Goal: Task Accomplishment & Management: Manage account settings

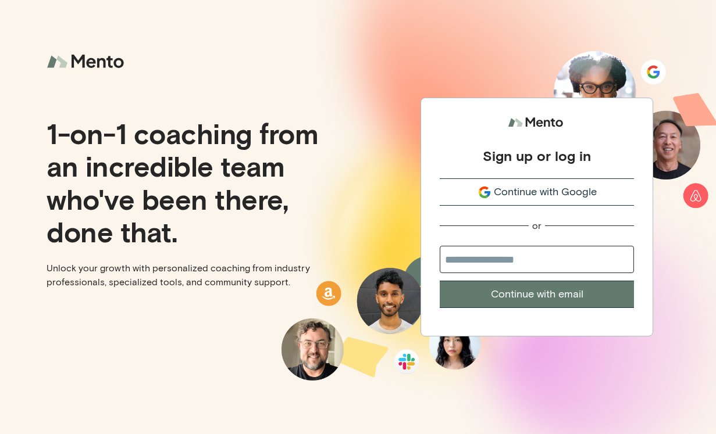
click at [480, 262] on input "email" at bounding box center [536, 259] width 194 height 27
type input "**********"
click at [516, 298] on button "Continue with email" at bounding box center [536, 294] width 194 height 27
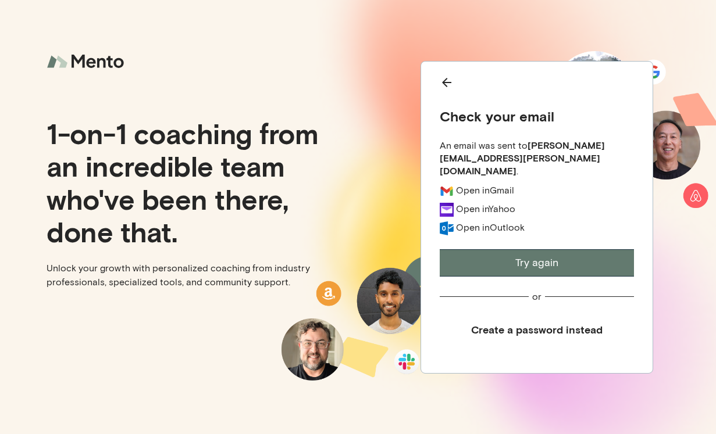
click at [494, 262] on button "Try again" at bounding box center [536, 262] width 194 height 27
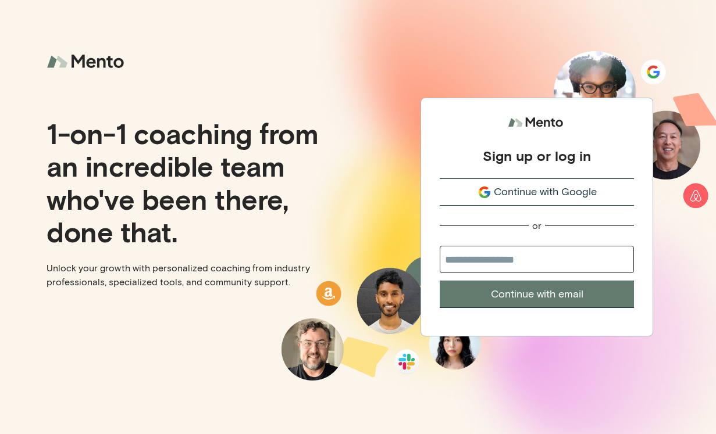
click at [494, 264] on input "email" at bounding box center [536, 259] width 194 height 27
type input "**********"
click at [516, 292] on button "Continue with email" at bounding box center [536, 294] width 194 height 27
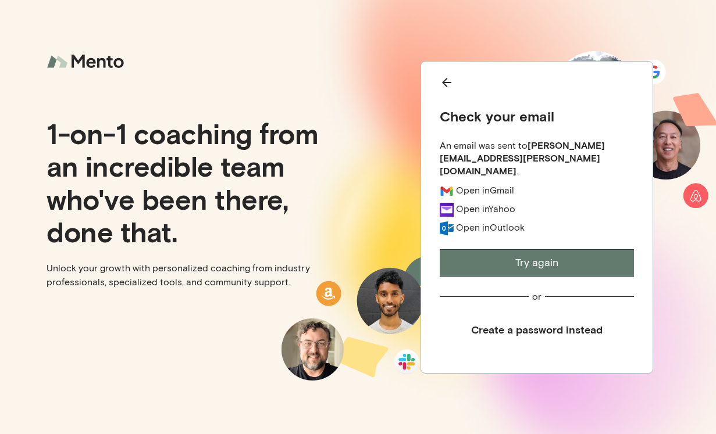
click at [530, 263] on button "Try again" at bounding box center [536, 262] width 194 height 27
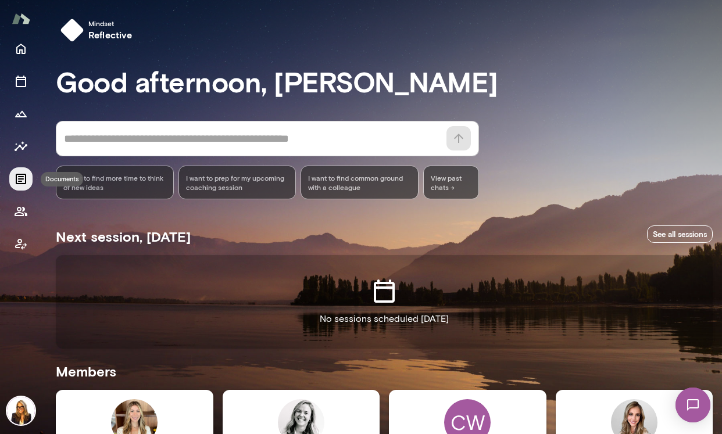
click at [26, 175] on icon "Documents" at bounding box center [21, 179] width 10 height 10
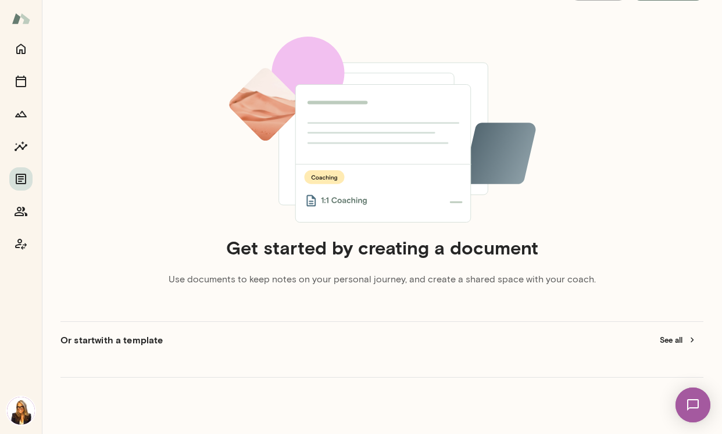
scroll to position [78, 0]
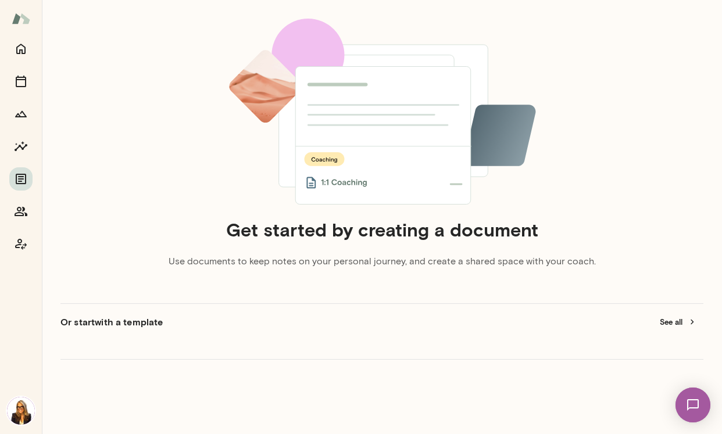
click at [145, 325] on h6 "Or start with a template" at bounding box center [111, 322] width 102 height 14
click at [678, 319] on button "See all" at bounding box center [678, 322] width 51 height 18
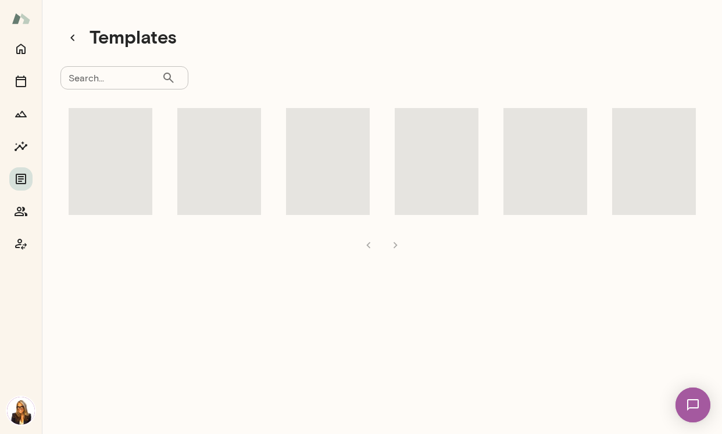
scroll to position [9, 0]
